Goal: Task Accomplishment & Management: Manage account settings

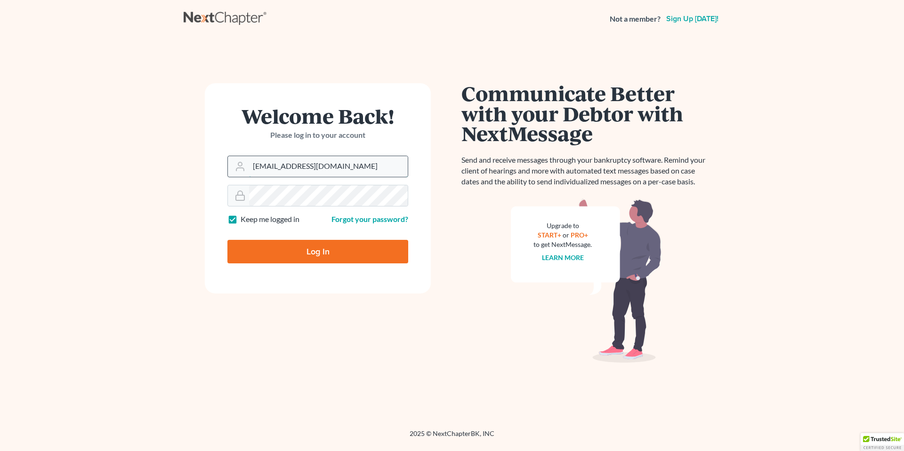
click at [317, 167] on input "mrc@cdlfpllc.com" at bounding box center [328, 166] width 159 height 21
type input "bankruptcy@cdlfpllc.com"
click at [331, 251] on input "Log In" at bounding box center [317, 252] width 181 height 24
type input "Thinking..."
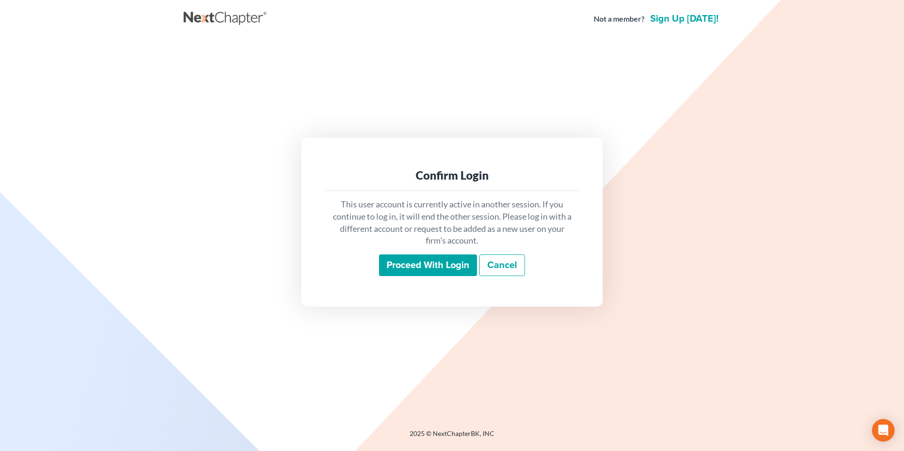
click at [444, 262] on input "Proceed with login" at bounding box center [428, 266] width 98 height 22
